Goal: Communication & Community: Answer question/provide support

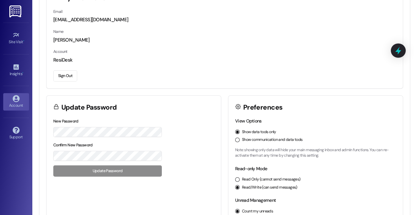
scroll to position [43, 0]
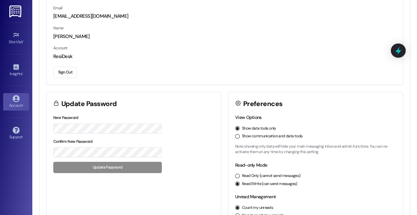
click at [236, 136] on button "Show communication and data tools" at bounding box center [237, 136] width 5 height 5
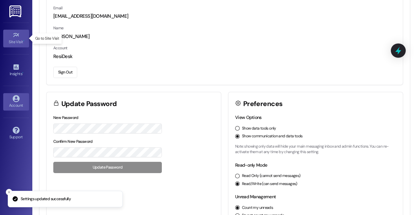
click at [17, 44] on div "Site Visit •" at bounding box center [16, 42] width 32 height 6
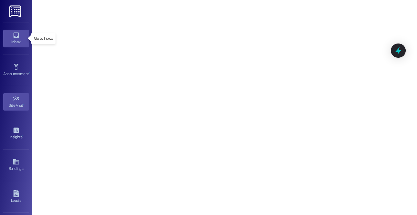
click at [14, 46] on link "Inbox" at bounding box center [16, 38] width 26 height 17
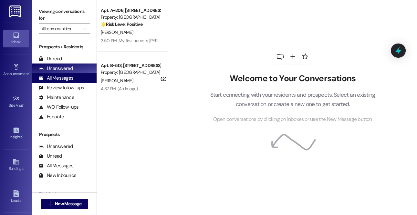
click at [59, 78] on div "All Messages" at bounding box center [56, 78] width 35 height 7
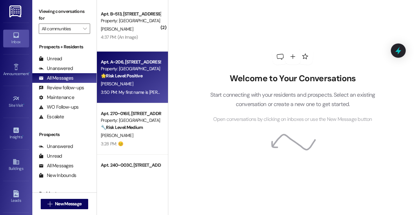
click at [144, 77] on div "🌟 Risk Level: Positive The resident is providing positive feedback about the st…" at bounding box center [131, 76] width 60 height 7
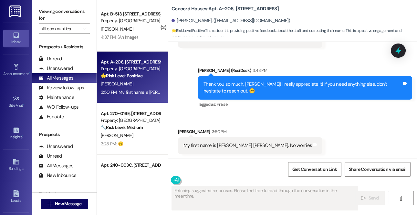
scroll to position [723, 0]
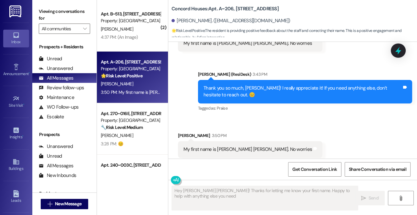
type textarea "Hey [PERSON_NAME] [PERSON_NAME]! Thanks for letting me know your first name. Ha…"
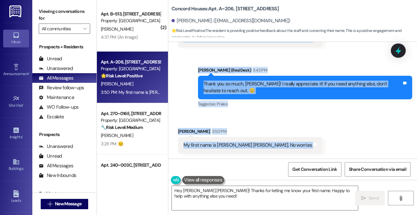
drag, startPoint x: 198, startPoint y: 62, endPoint x: 296, endPoint y: 181, distance: 154.3
click at [296, 181] on div "Lease started [DATE] 8:00 PM Survey, sent via SMS Residesk Automated Survey [DA…" at bounding box center [292, 149] width 249 height 215
copy div "Residesk Automated Survey [DATE] at 12:46 PM Hi [PERSON_NAME] [PERSON_NAME]! I'…"
click at [358, 127] on div "Received via SMS [PERSON_NAME] 3:50 PM My first name is [PERSON_NAME] [PERSON_N…" at bounding box center [292, 136] width 249 height 45
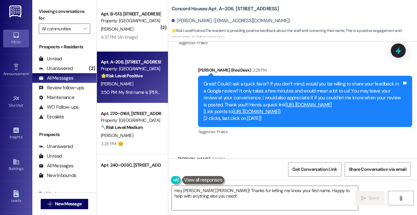
scroll to position [579, 0]
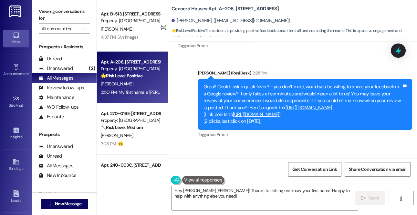
click at [275, 114] on link "[URL][DOMAIN_NAME]" at bounding box center [256, 114] width 46 height 6
drag, startPoint x: 171, startPoint y: 9, endPoint x: 207, endPoint y: 10, distance: 35.5
click at [207, 10] on b "Concord Houses: Apt. A~206, [STREET_ADDRESS]" at bounding box center [224, 8] width 107 height 7
copy b "Concord Houses"
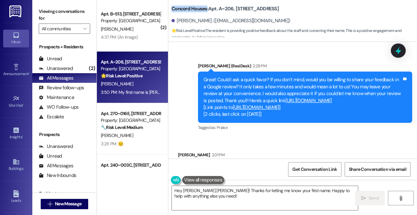
scroll to position [585, 0]
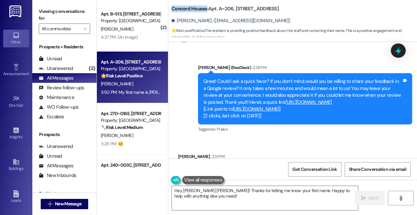
click at [313, 99] on link "[URL][DOMAIN_NAME]" at bounding box center [308, 102] width 46 height 6
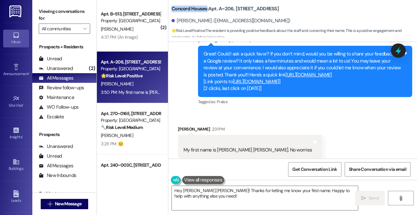
scroll to position [611, 0]
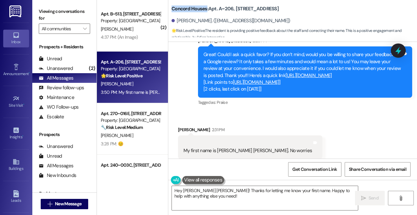
click at [248, 83] on link "[URL][DOMAIN_NAME]" at bounding box center [256, 82] width 46 height 6
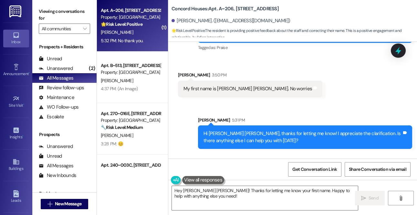
scroll to position [776, 0]
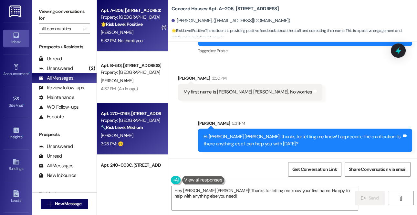
click at [146, 140] on div "3:28 PM: 😊 3:28 PM: 😊" at bounding box center [130, 144] width 61 height 8
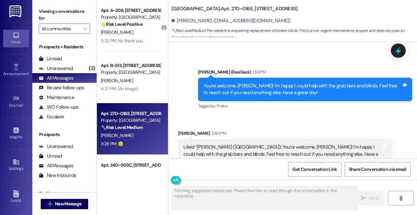
scroll to position [2129, 0]
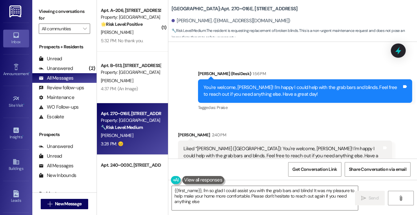
type textarea "{{first_name}}, I'm so glad I could assist you with the grab bars and blinds! I…"
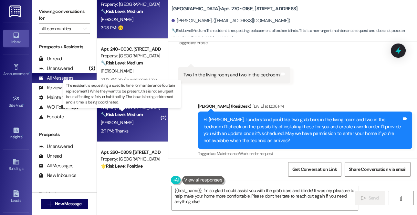
scroll to position [0, 0]
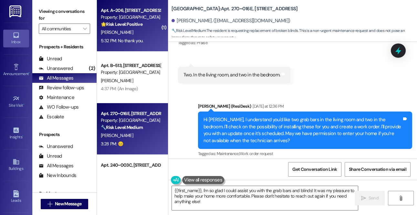
click at [131, 45] on div "Apt. A~[STREET_ADDRESS] Property: Concord Houses 🌟 Risk Level: Positive The con…" at bounding box center [132, 26] width 71 height 52
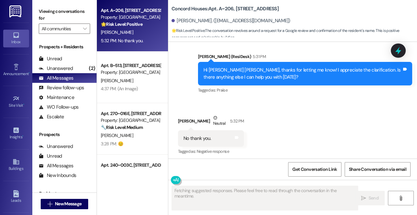
scroll to position [843, 0]
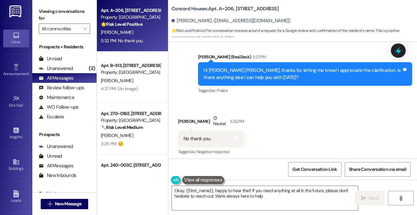
type textarea "Okay, {{first_name}}, happy to hear that! If you need anything at all in the fu…"
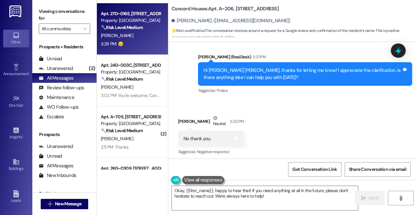
scroll to position [115, 0]
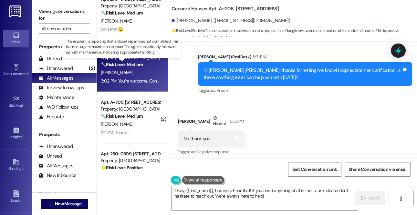
click at [121, 65] on strong "🔧 Risk Level: Medium" at bounding box center [122, 65] width 42 height 6
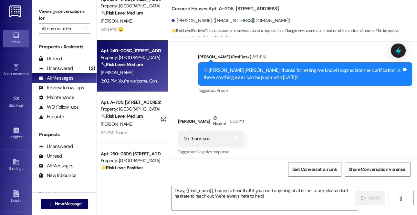
type textarea "Fetching suggested responses. Please feel free to read through the conversation…"
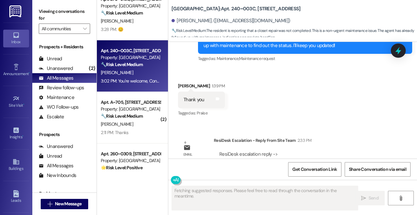
scroll to position [1205, 0]
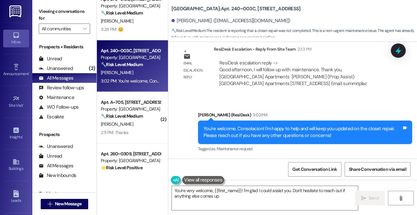
type textarea "You're very welcome, {{first_name}}! I'm glad I could assist you. Don't hesitat…"
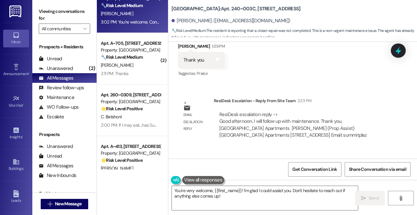
scroll to position [189, 0]
